Goal: Transaction & Acquisition: Book appointment/travel/reservation

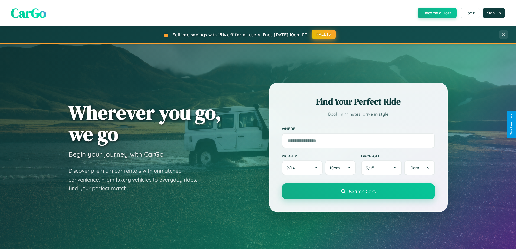
click at [324, 34] on button "FALL15" at bounding box center [324, 35] width 24 height 10
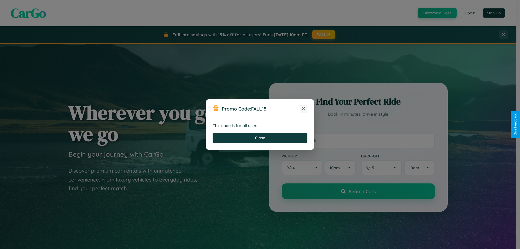
click at [304, 109] on icon at bounding box center [303, 108] width 5 height 5
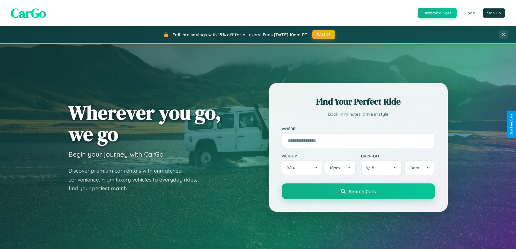
scroll to position [234, 0]
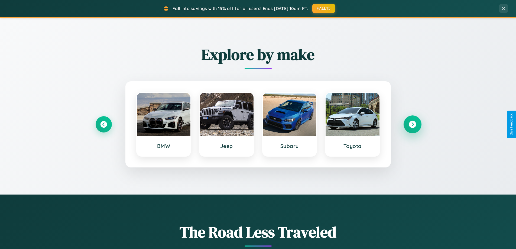
click at [412, 124] on icon at bounding box center [412, 124] width 7 height 7
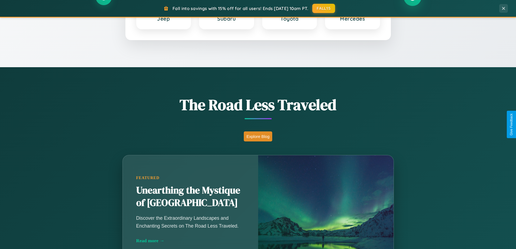
scroll to position [373, 0]
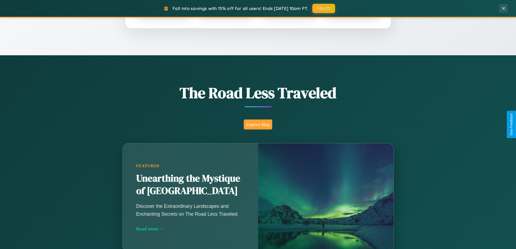
click at [258, 124] on button "Explore Blog" at bounding box center [258, 124] width 28 height 10
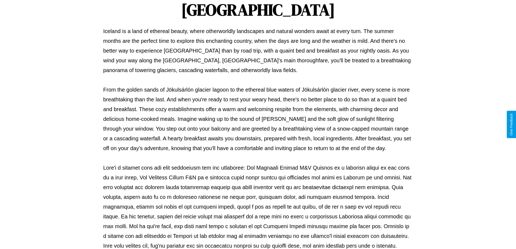
scroll to position [175, 0]
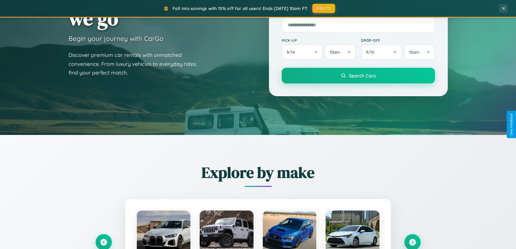
scroll to position [16, 0]
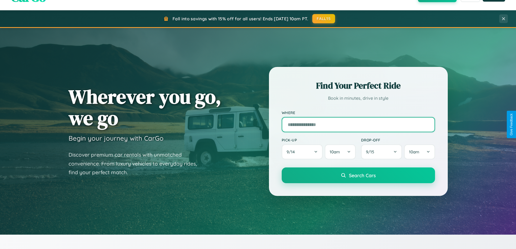
click at [358, 124] on input "text" at bounding box center [358, 124] width 153 height 15
type input "*******"
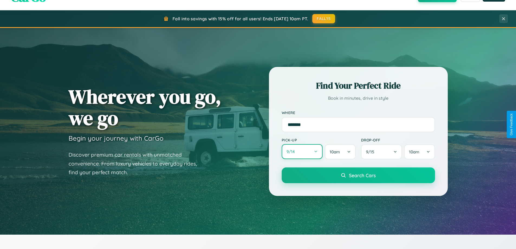
click at [302, 152] on button "9 / 14" at bounding box center [302, 151] width 41 height 15
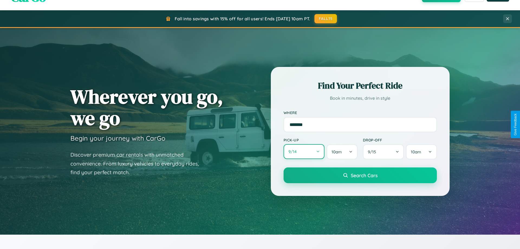
select select "*"
select select "****"
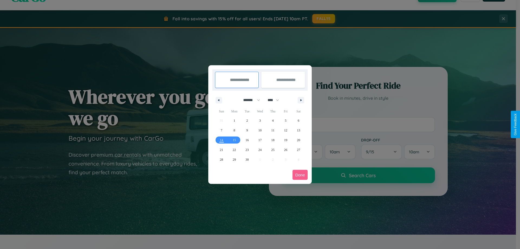
click at [249, 100] on select "******* ******** ***** ***** *** **** **** ****** ********* ******* ******** **…" at bounding box center [250, 100] width 23 height 9
select select "*"
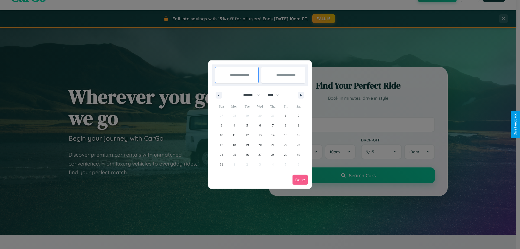
click at [276, 95] on select "**** **** **** **** **** **** **** **** **** **** **** **** **** **** **** ****…" at bounding box center [273, 95] width 16 height 9
select select "****"
click at [260, 154] on span "26" at bounding box center [259, 155] width 3 height 10
type input "**********"
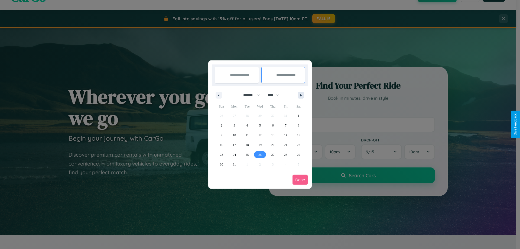
click at [301, 95] on icon "button" at bounding box center [302, 95] width 3 height 2
select select "*"
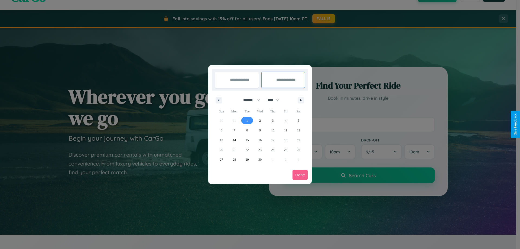
click at [247, 120] on span "1" at bounding box center [248, 121] width 2 height 10
type input "**********"
select select "*"
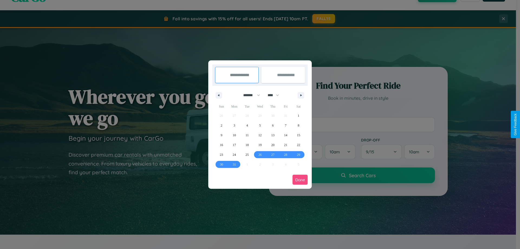
click at [300, 180] on button "Done" at bounding box center [300, 180] width 15 height 10
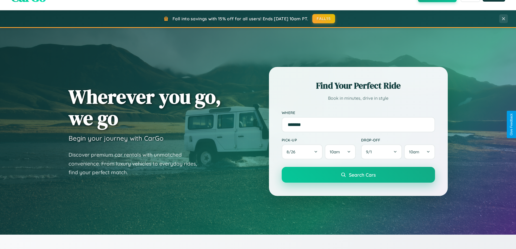
click at [358, 175] on span "Search Cars" at bounding box center [362, 175] width 27 height 6
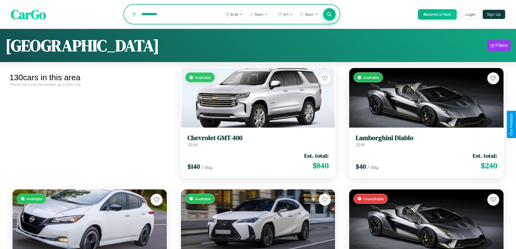
type input "**********"
click at [329, 15] on icon at bounding box center [329, 14] width 5 height 5
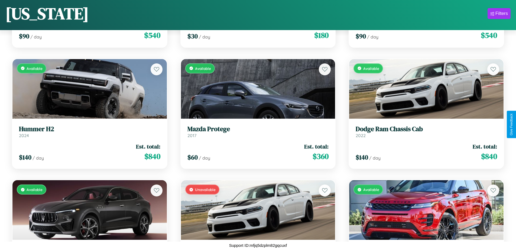
scroll to position [4079, 0]
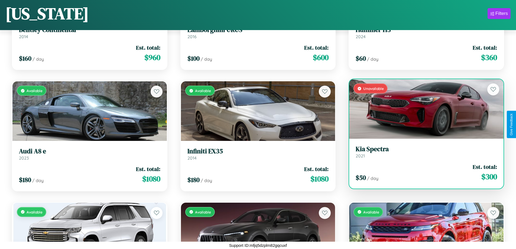
click at [423, 153] on h3 "Kia Spectra" at bounding box center [426, 149] width 141 height 8
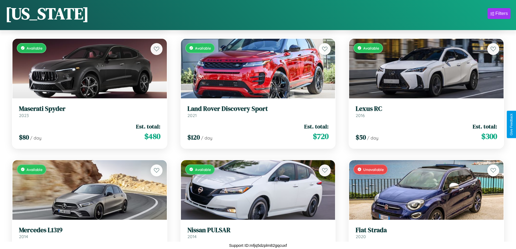
scroll to position [3230, 0]
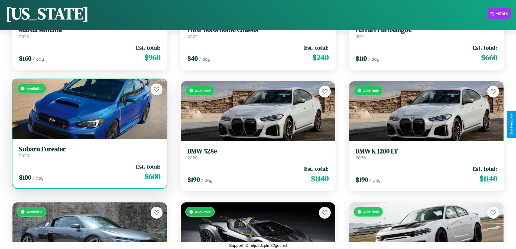
click at [89, 154] on link "Subaru Forester 2020" at bounding box center [89, 151] width 141 height 13
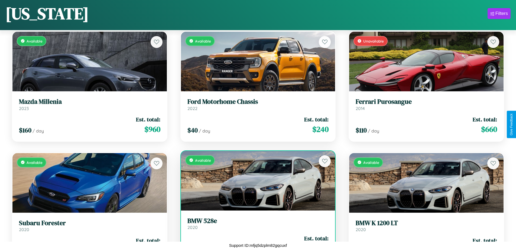
scroll to position [2259, 0]
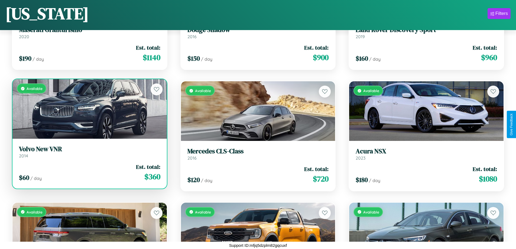
click at [89, 111] on div "Available" at bounding box center [89, 109] width 154 height 60
click at [89, 109] on div "Available" at bounding box center [89, 109] width 154 height 60
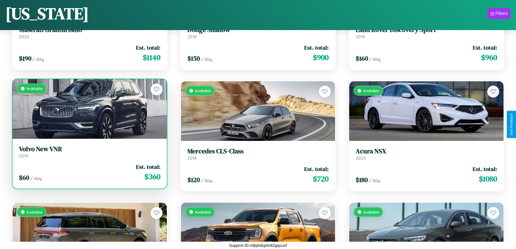
click at [89, 109] on div "Available" at bounding box center [89, 109] width 154 height 60
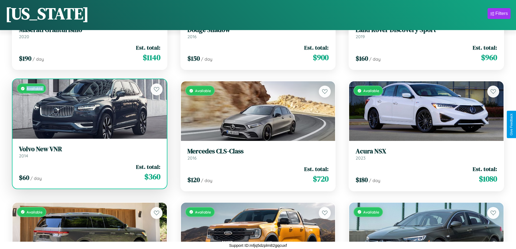
click at [89, 109] on div "Available" at bounding box center [89, 109] width 154 height 60
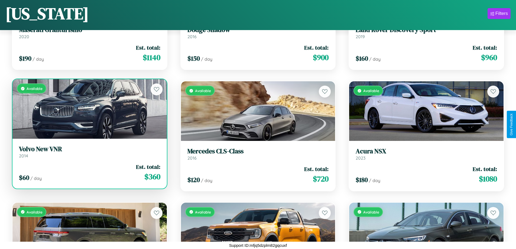
click at [89, 109] on div "Available" at bounding box center [89, 109] width 154 height 60
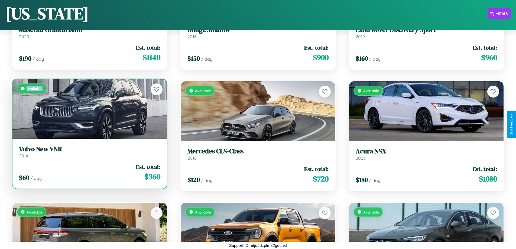
click at [89, 109] on div "Available" at bounding box center [89, 109] width 154 height 60
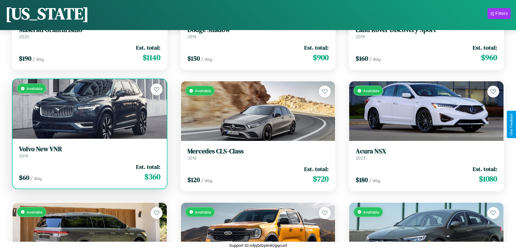
click at [89, 152] on h3 "Volvo New VNR" at bounding box center [89, 149] width 141 height 8
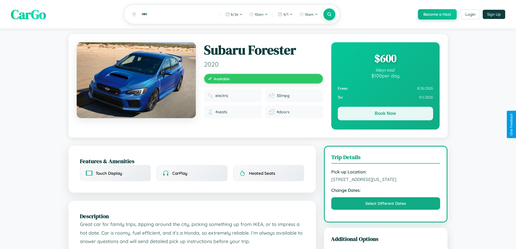
click at [385, 114] on button "Book Now" at bounding box center [385, 114] width 95 height 14
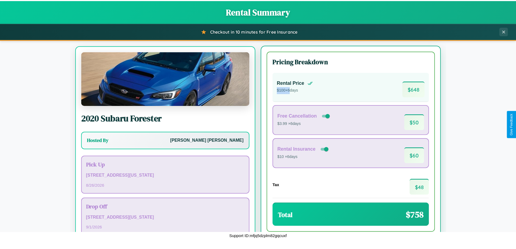
scroll to position [25, 0]
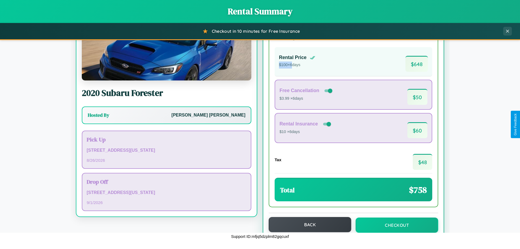
click at [307, 225] on button "Back" at bounding box center [310, 224] width 83 height 15
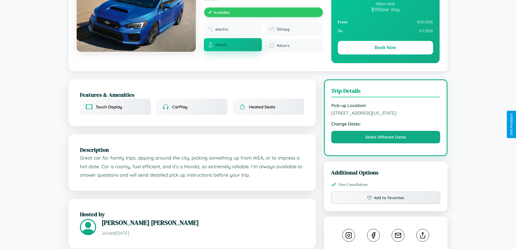
scroll to position [146, 0]
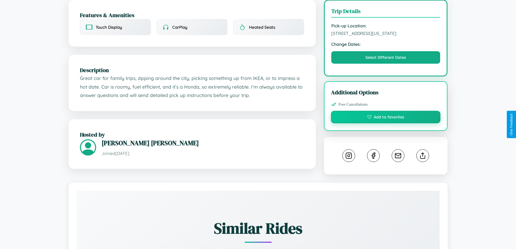
click at [386, 123] on button "Add to favorites" at bounding box center [386, 117] width 110 height 12
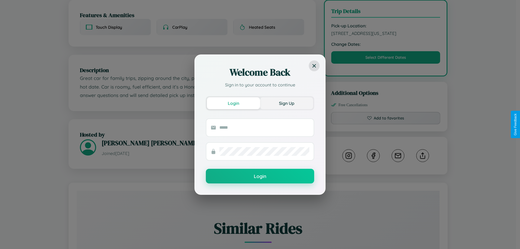
click at [287, 103] on button "Sign Up" at bounding box center [286, 103] width 53 height 12
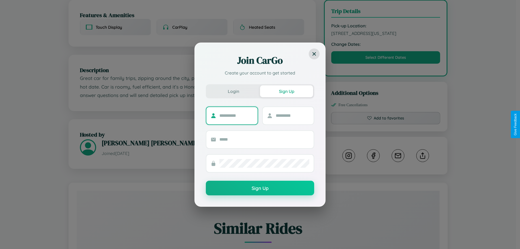
click at [236, 115] on input "text" at bounding box center [236, 115] width 34 height 9
type input "*******"
click at [292, 115] on input "text" at bounding box center [293, 115] width 34 height 9
type input "*****"
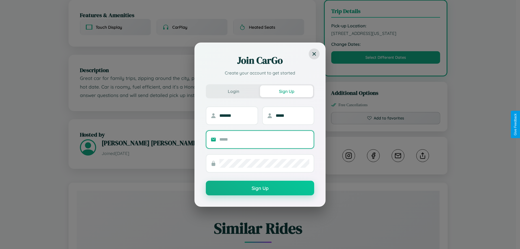
click at [264, 139] on input "text" at bounding box center [264, 139] width 90 height 9
type input "**********"
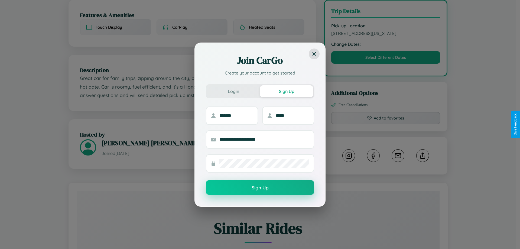
click at [260, 188] on button "Sign Up" at bounding box center [260, 187] width 108 height 15
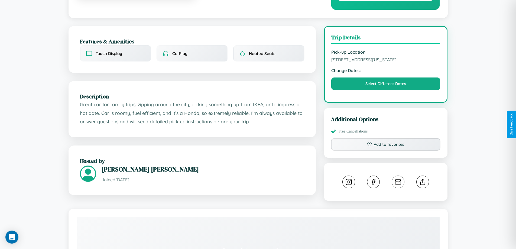
scroll to position [0, 0]
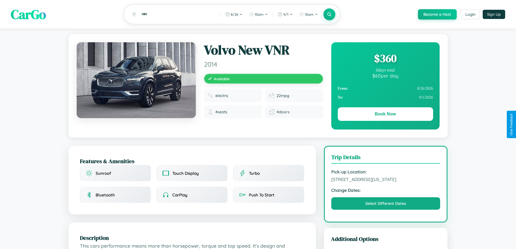
scroll to position [178, 0]
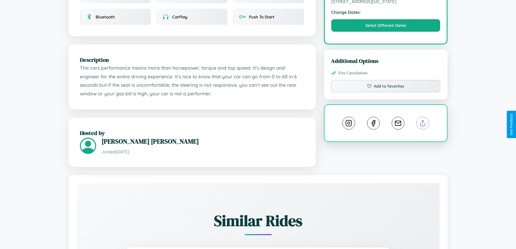
click at [423, 124] on line at bounding box center [423, 122] width 0 height 4
